Goal: Navigation & Orientation: Find specific page/section

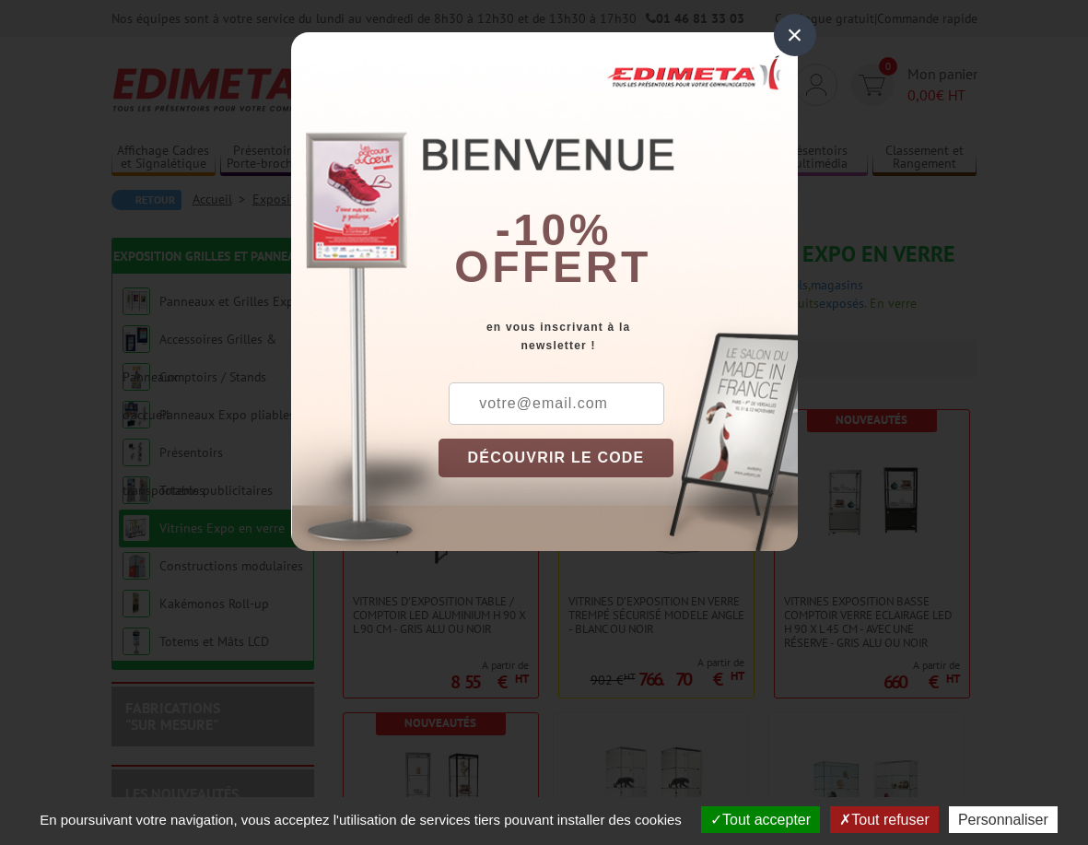
click at [788, 41] on div "×" at bounding box center [795, 35] width 42 height 42
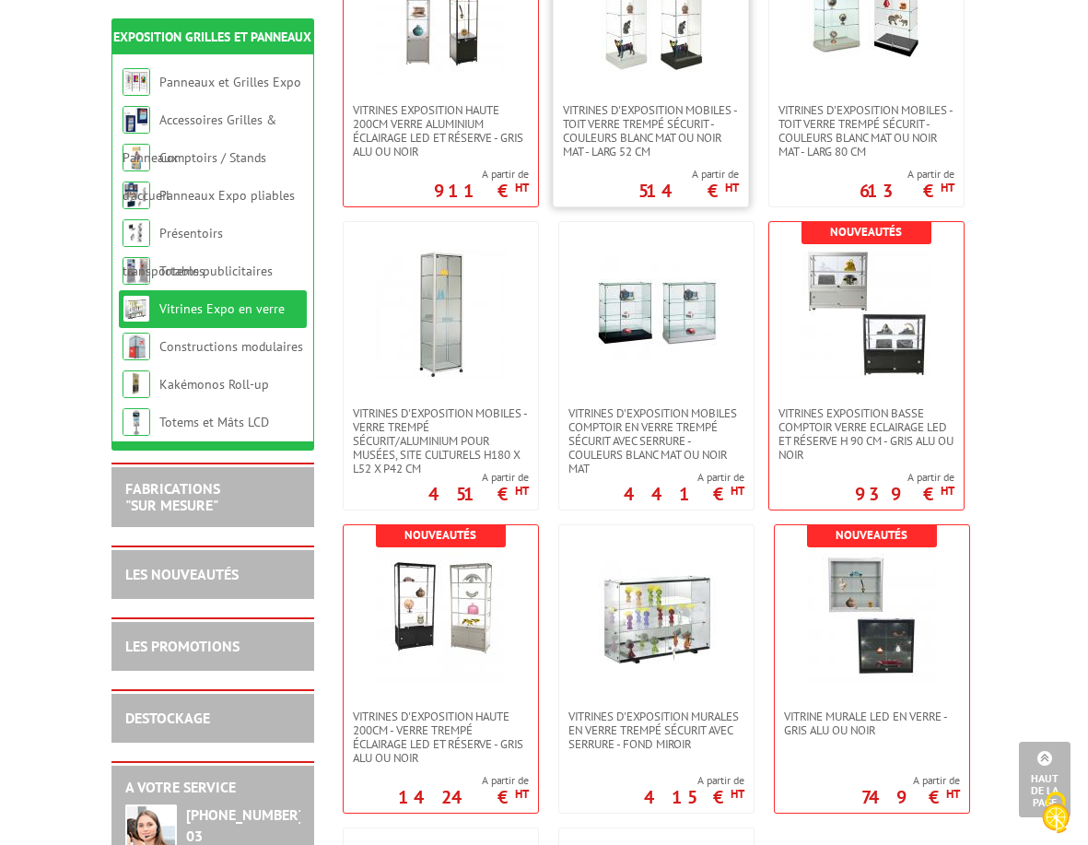
scroll to position [334, 0]
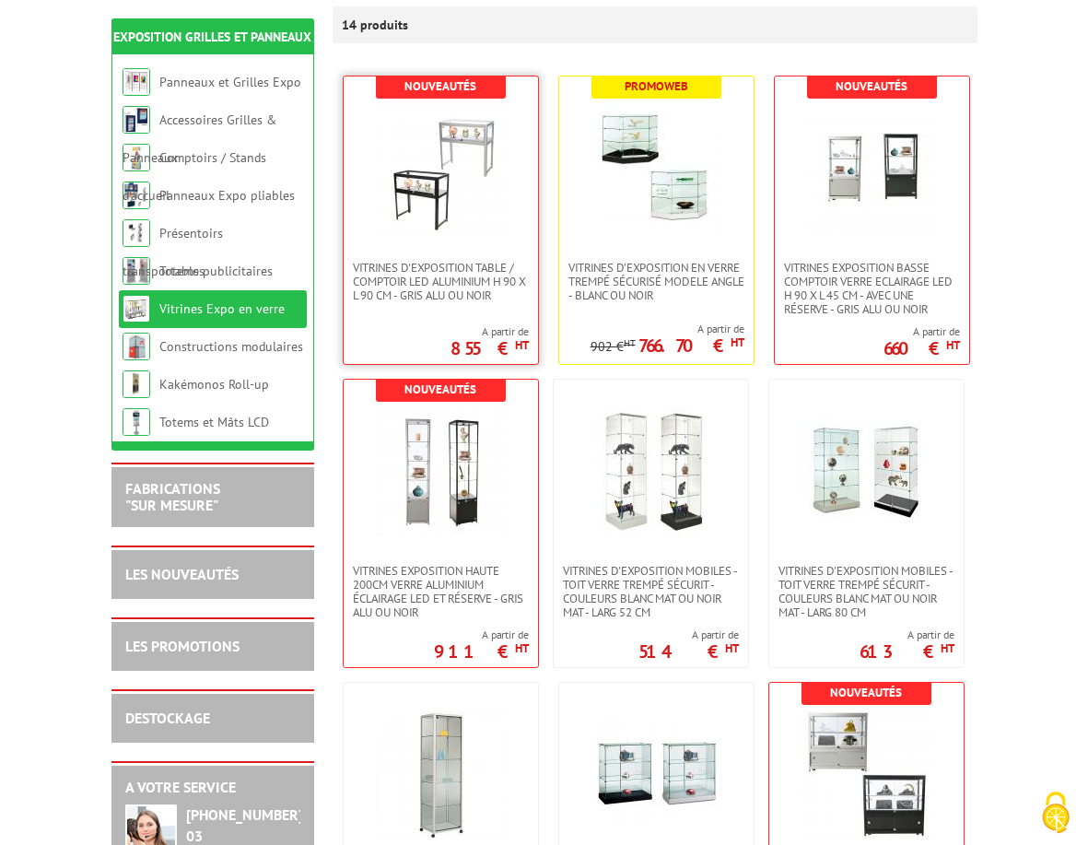
click at [508, 207] on link at bounding box center [441, 168] width 194 height 184
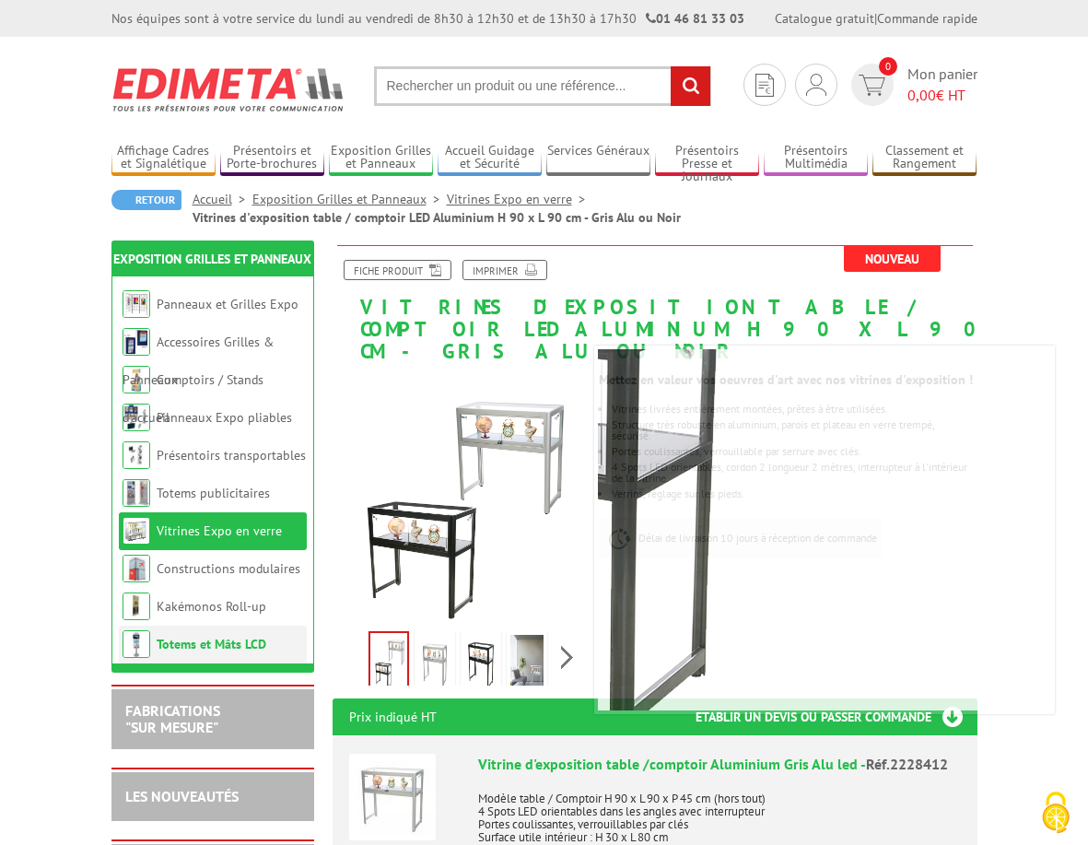
click at [219, 646] on link "Totems et Mâts LCD" at bounding box center [212, 644] width 110 height 17
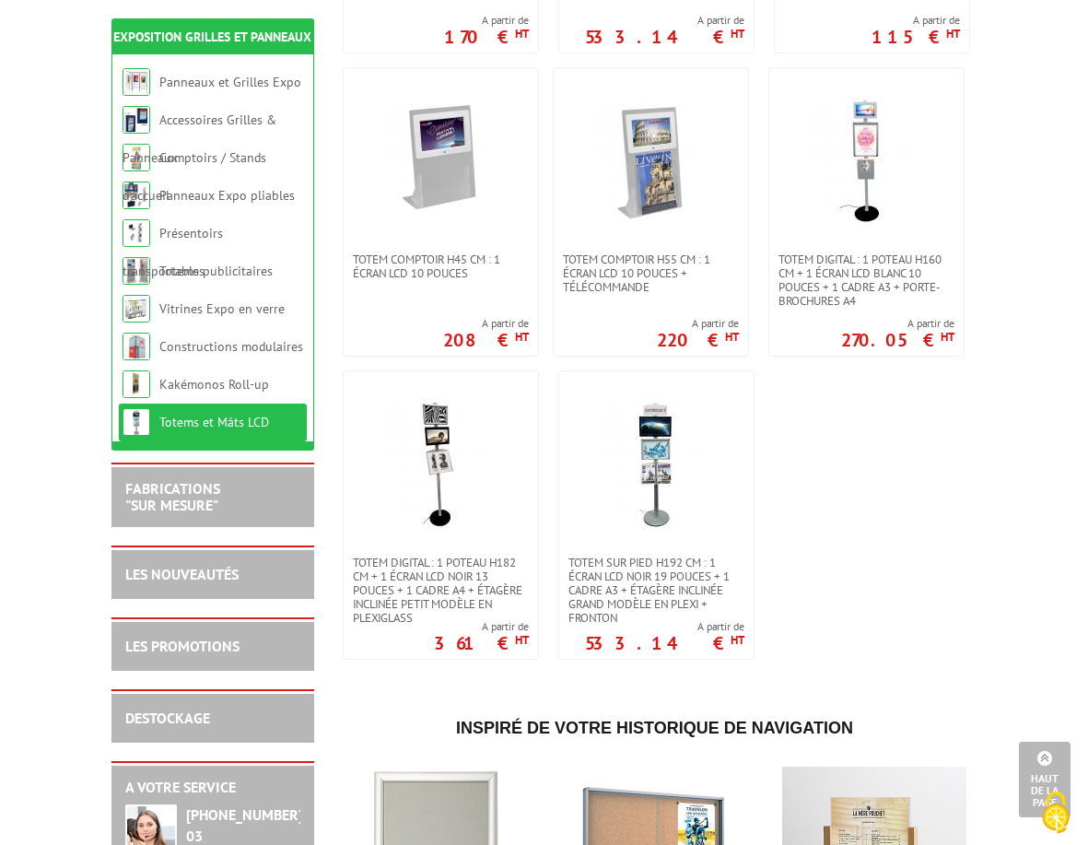
scroll to position [1014, 0]
